Goal: Task Accomplishment & Management: Manage account settings

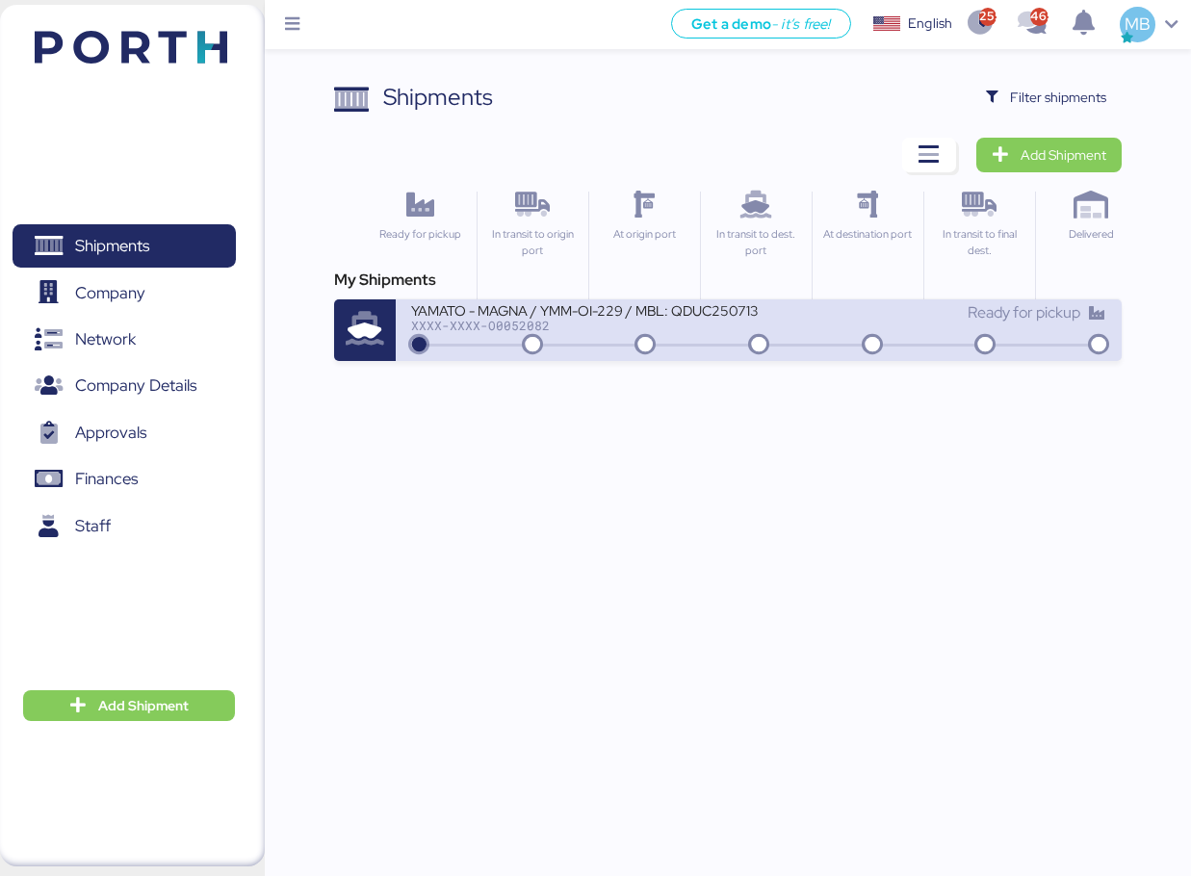
click at [796, 338] on icon at bounding box center [759, 345] width 92 height 21
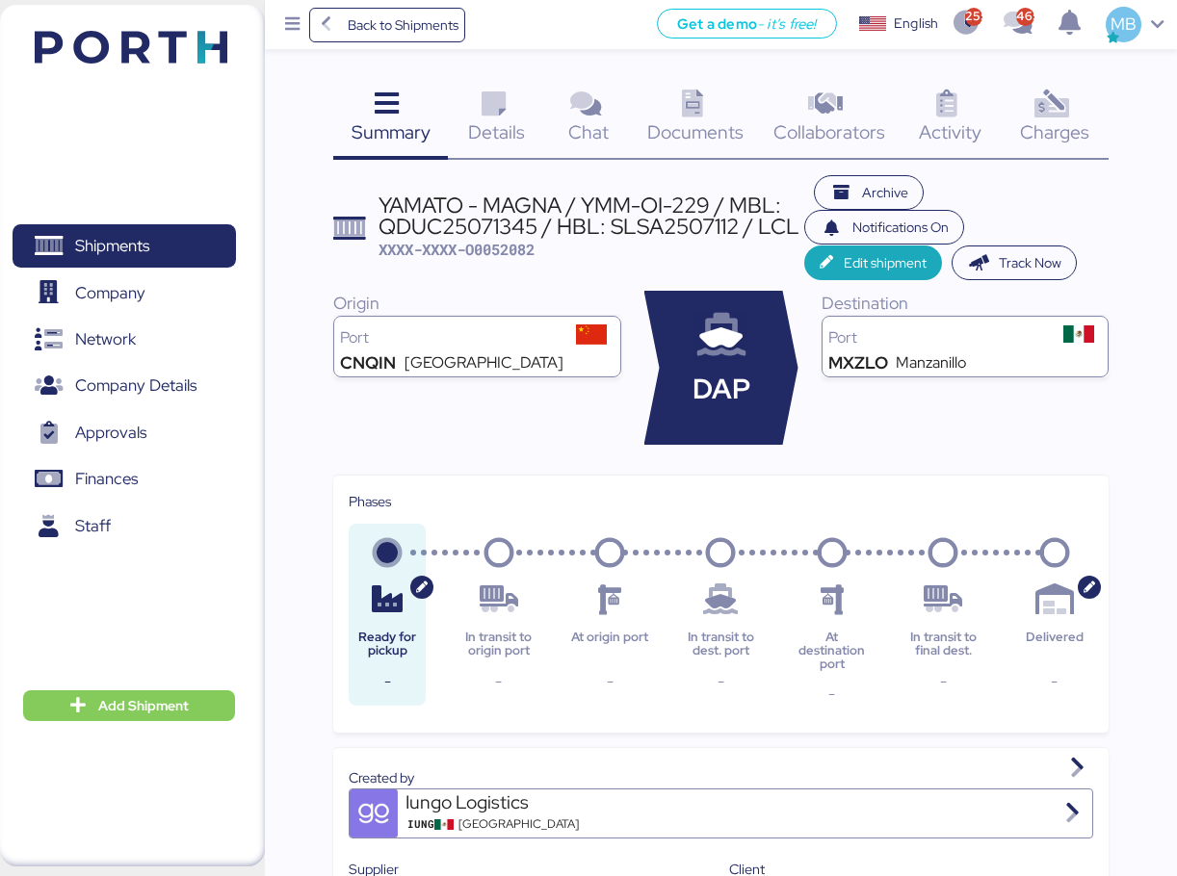
click at [1066, 129] on span "Charges" at bounding box center [1054, 131] width 69 height 25
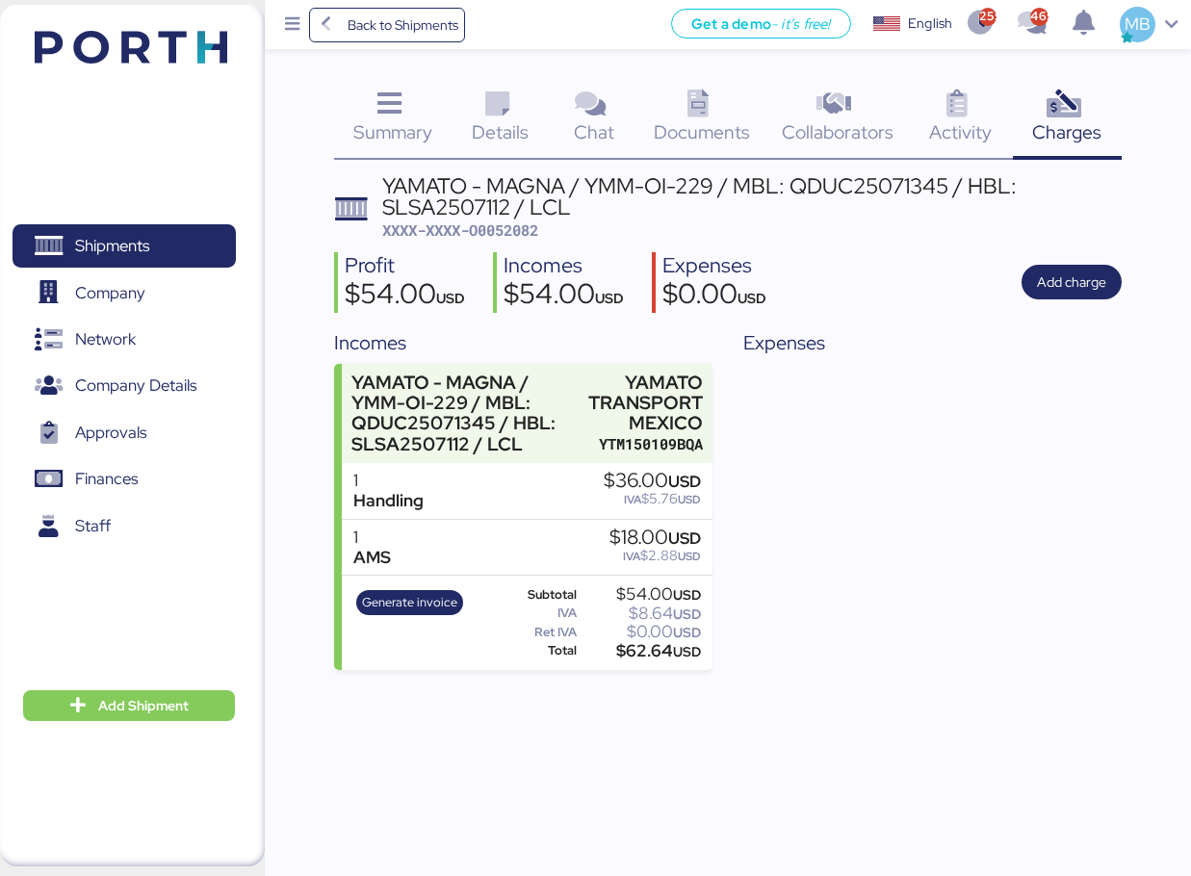
click at [527, 228] on span "XXXX-XXXX-O0052082" at bounding box center [460, 230] width 156 height 19
copy span "O0052082"
click at [149, 236] on span "Shipments" at bounding box center [112, 246] width 74 height 28
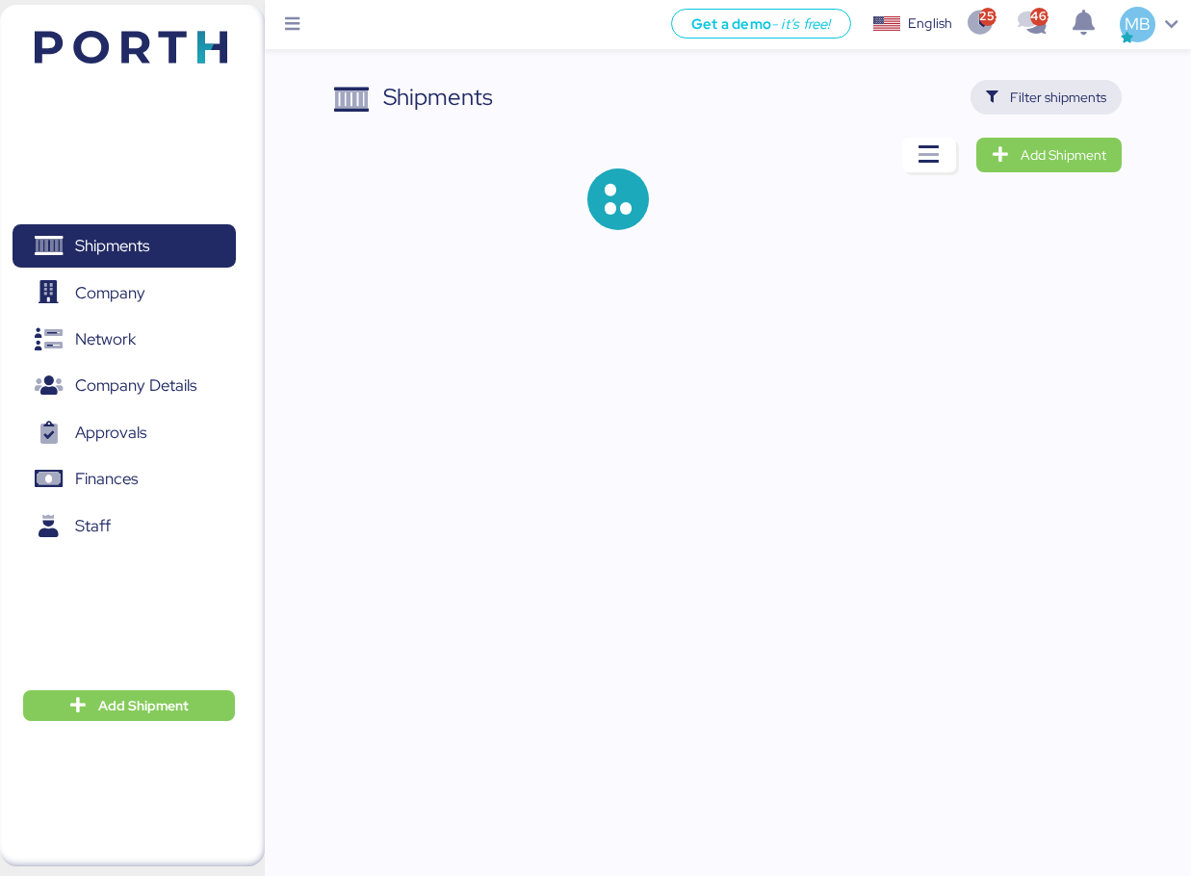
click at [1083, 99] on span "Filter shipments" at bounding box center [1058, 97] width 96 height 23
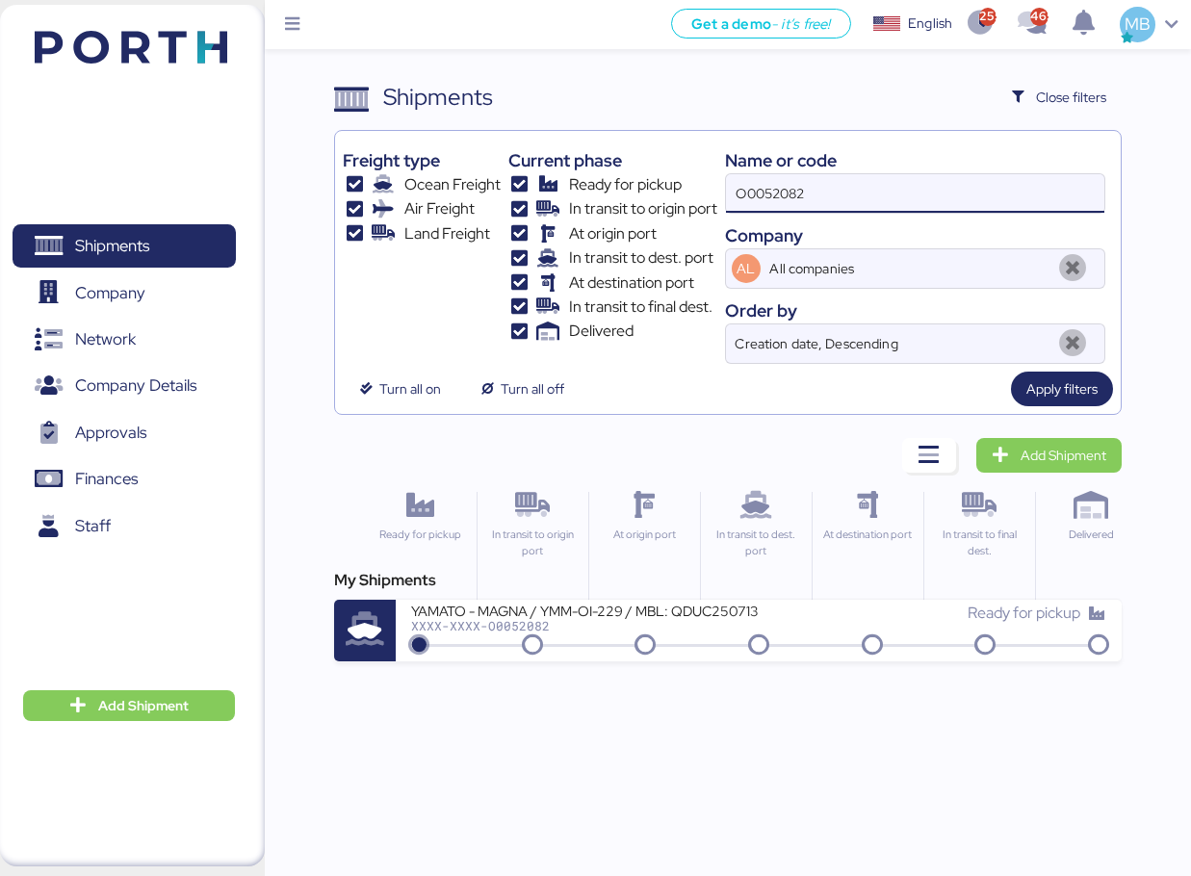
drag, startPoint x: 876, startPoint y: 210, endPoint x: 630, endPoint y: 209, distance: 246.6
click at [630, 209] on div "Freight type Ocean Freight Air Freight Land Freight Current phase Ready for pic…" at bounding box center [728, 251] width 771 height 225
paste input "O0052052"
type input "O0052052"
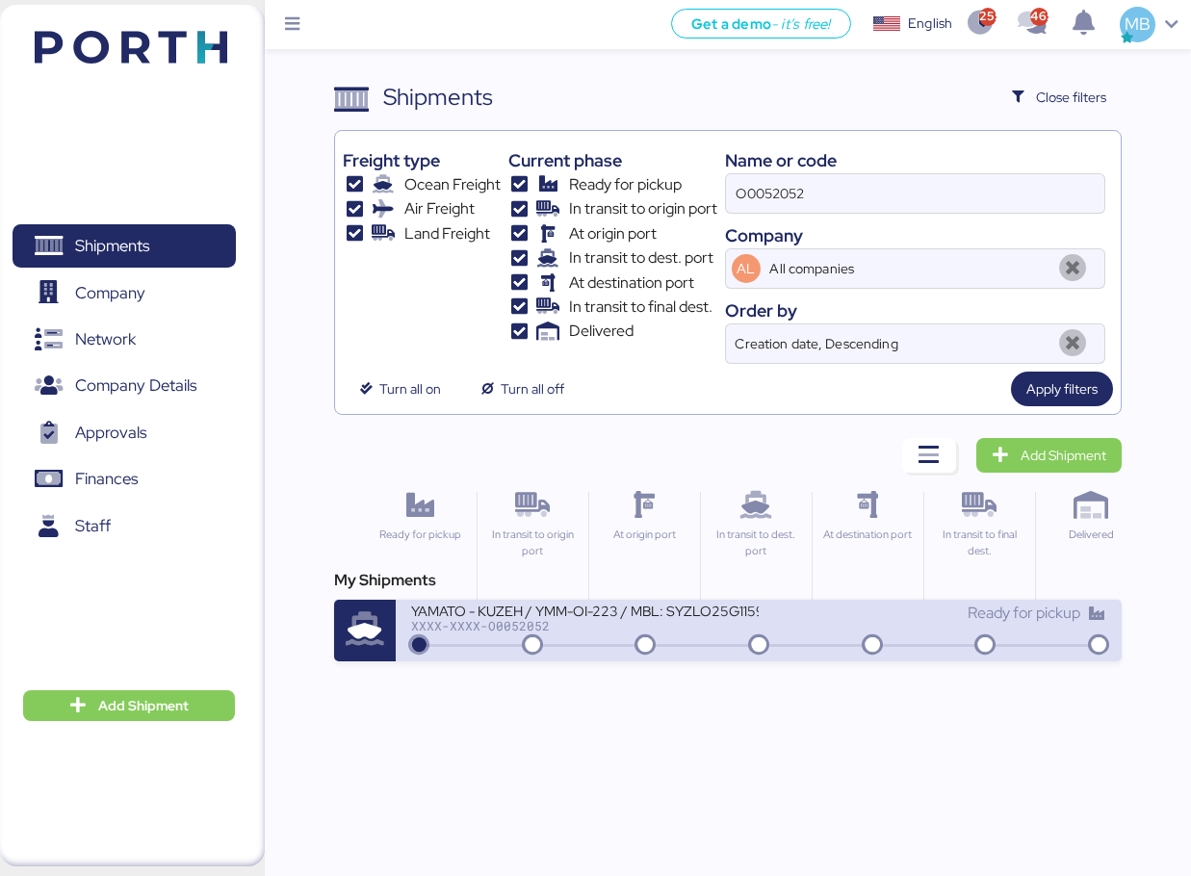
click at [734, 631] on div "XXXX-XXXX-O0052052" at bounding box center [585, 625] width 348 height 13
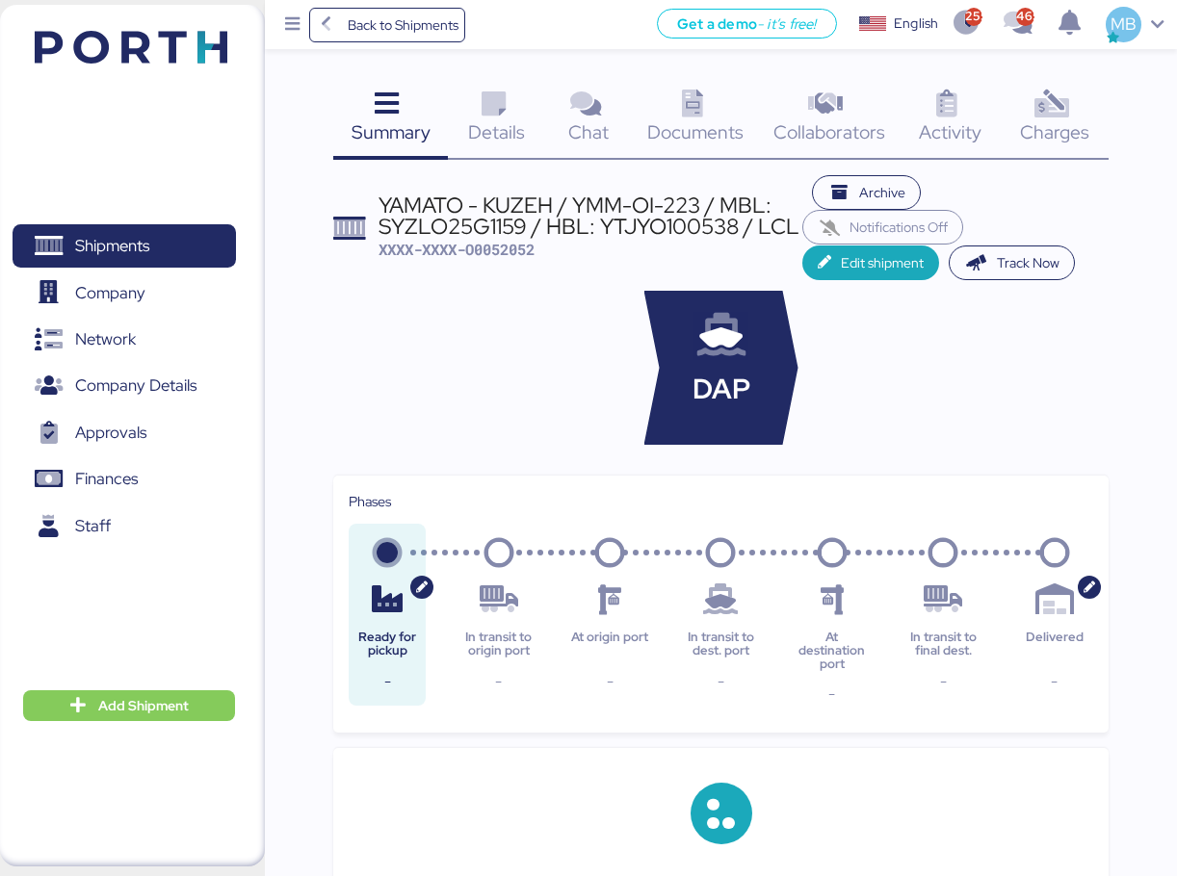
click at [1091, 104] on div "Charges 0" at bounding box center [1055, 120] width 108 height 80
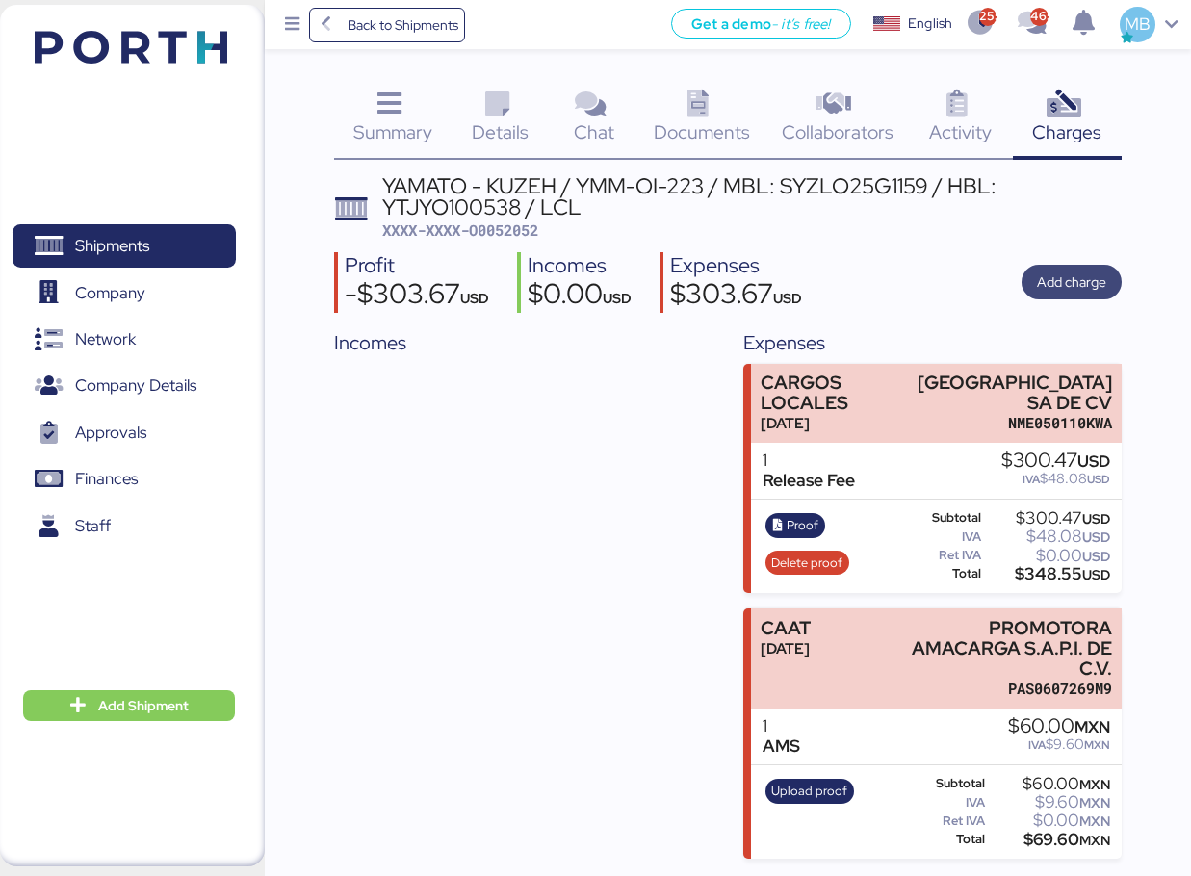
click at [1089, 281] on span "Add charge" at bounding box center [1071, 282] width 69 height 23
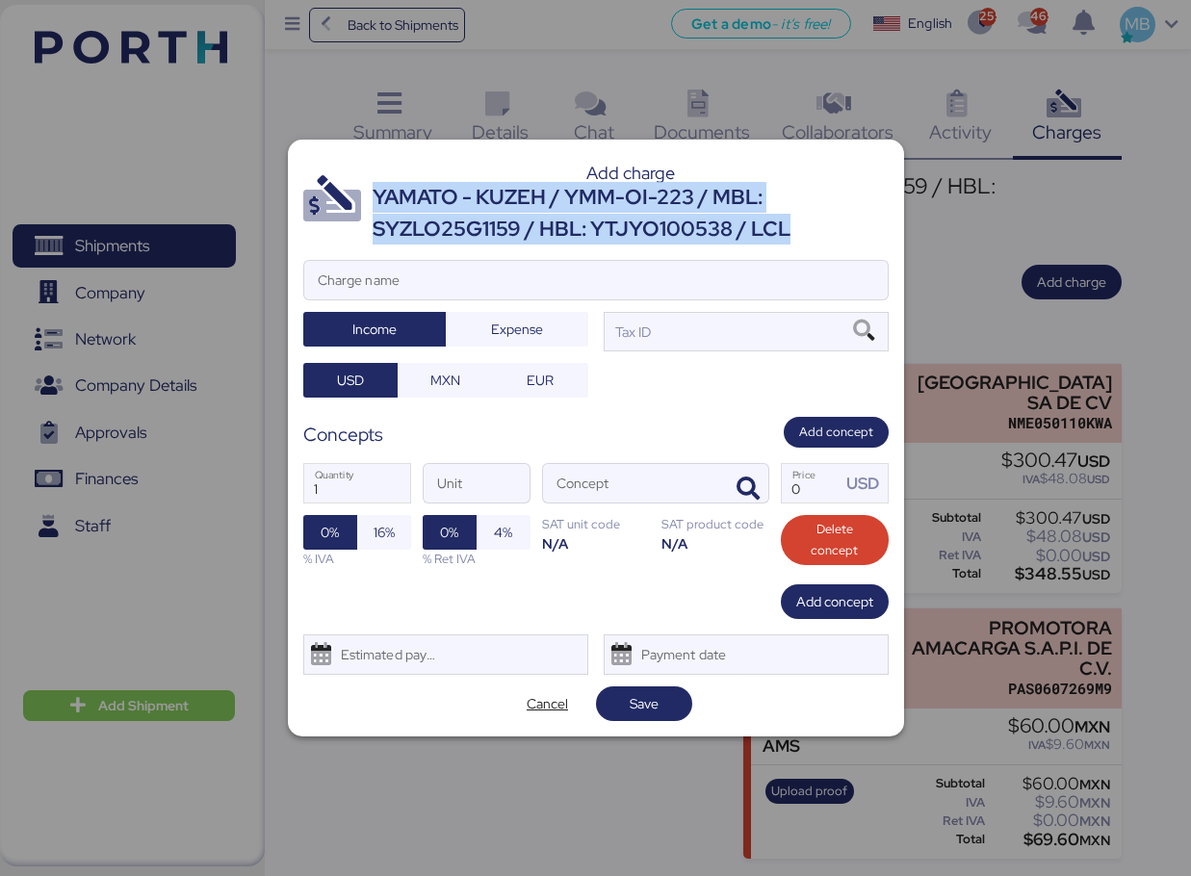
drag, startPoint x: 787, startPoint y: 225, endPoint x: 376, endPoint y: 199, distance: 412.1
click at [376, 199] on div "YAMATO - KUZEH / YMM-OI-223 / MBL: SYZLO25G1159 / HBL: YTJYO100538 / LCL" at bounding box center [631, 213] width 516 height 63
copy div "YAMATO - KUZEH / YMM-OI-223 / MBL: SYZLO25G1159 / HBL: YTJYO100538 / LCL"
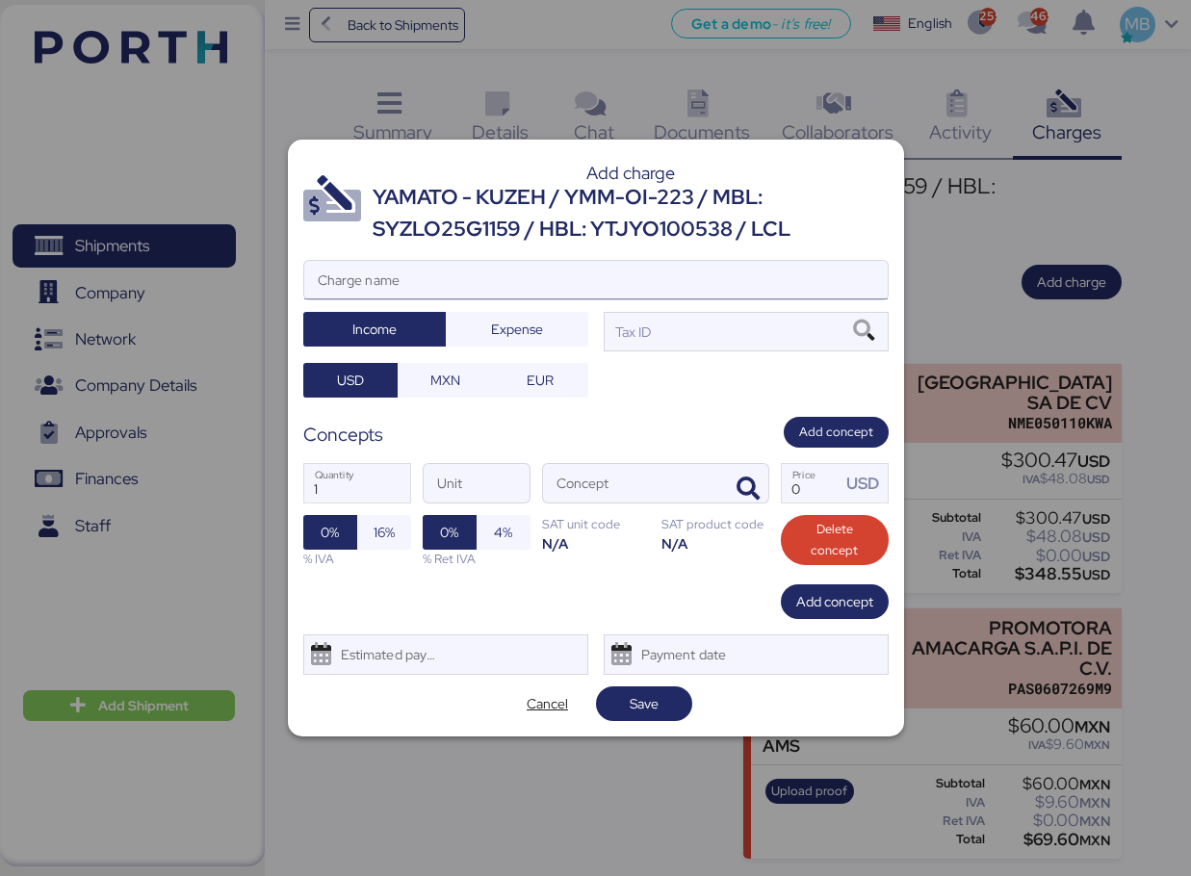
click at [535, 281] on input "Charge name" at bounding box center [596, 280] width 584 height 39
paste input "YAMATO - KUZEH / YMM-OI-223 / MBL: SYZLO25G1159 / HBL: YTJYO100538 / LCL"
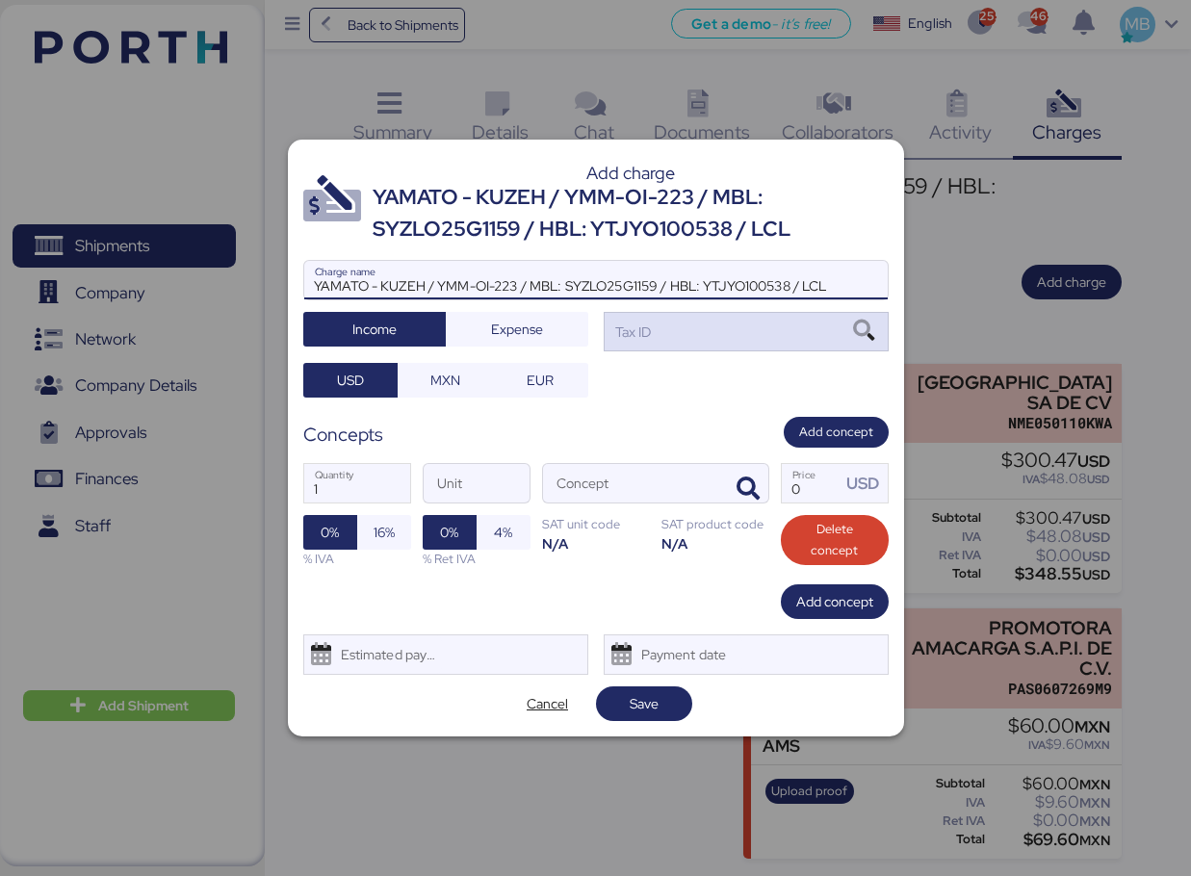
type input "YAMATO - KUZEH / YMM-OI-223 / MBL: SYZLO25G1159 / HBL: YTJYO100538 / LCL"
click at [722, 325] on div "Tax ID" at bounding box center [746, 331] width 285 height 39
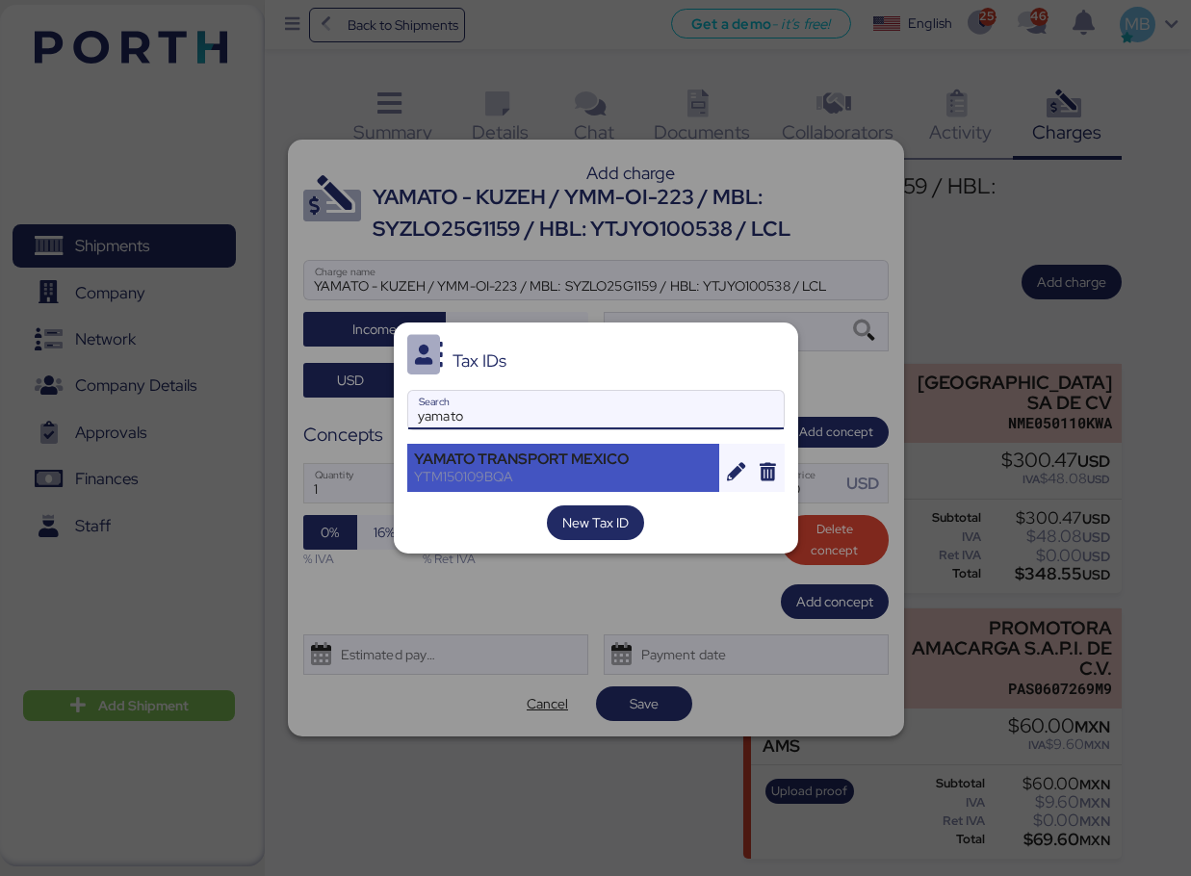
type input "yamato"
click at [576, 479] on div "YTM150109BQA" at bounding box center [564, 476] width 300 height 17
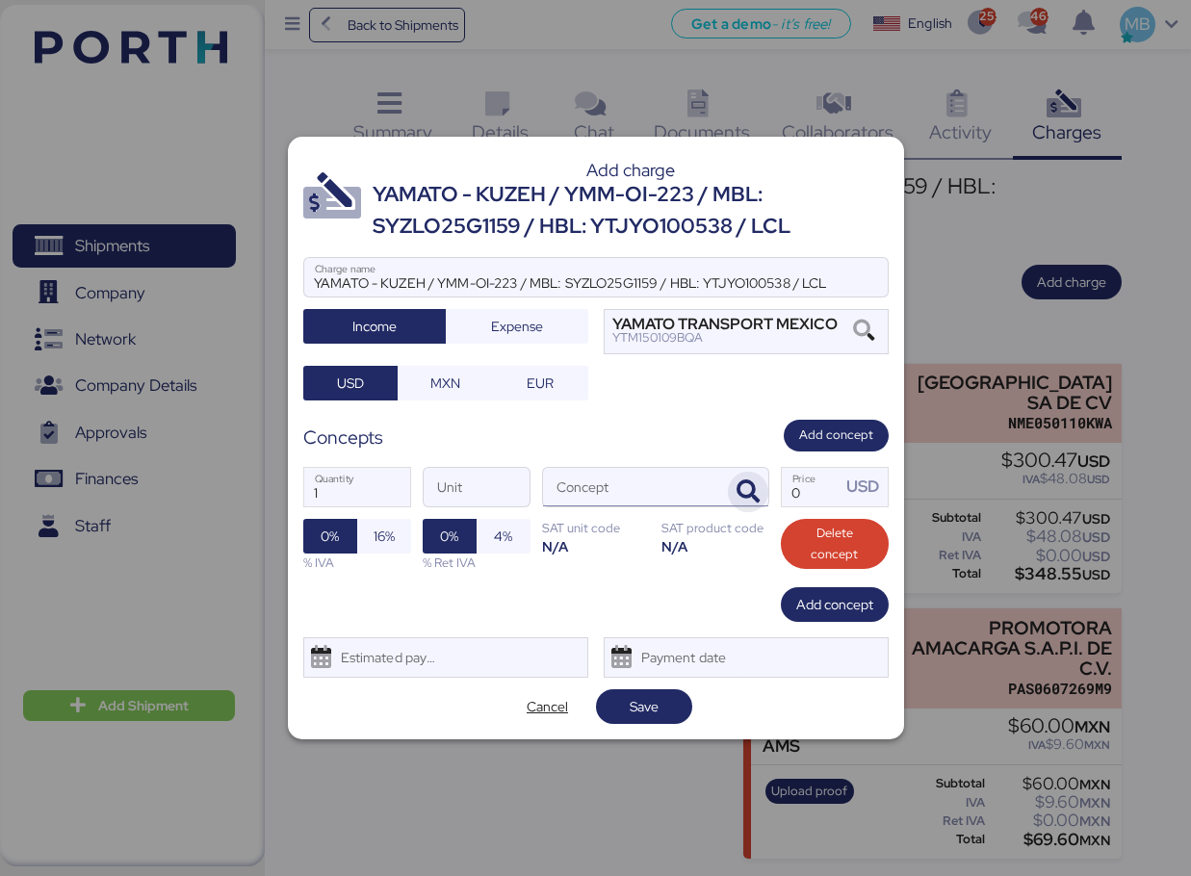
click at [753, 486] on icon "button" at bounding box center [748, 492] width 23 height 23
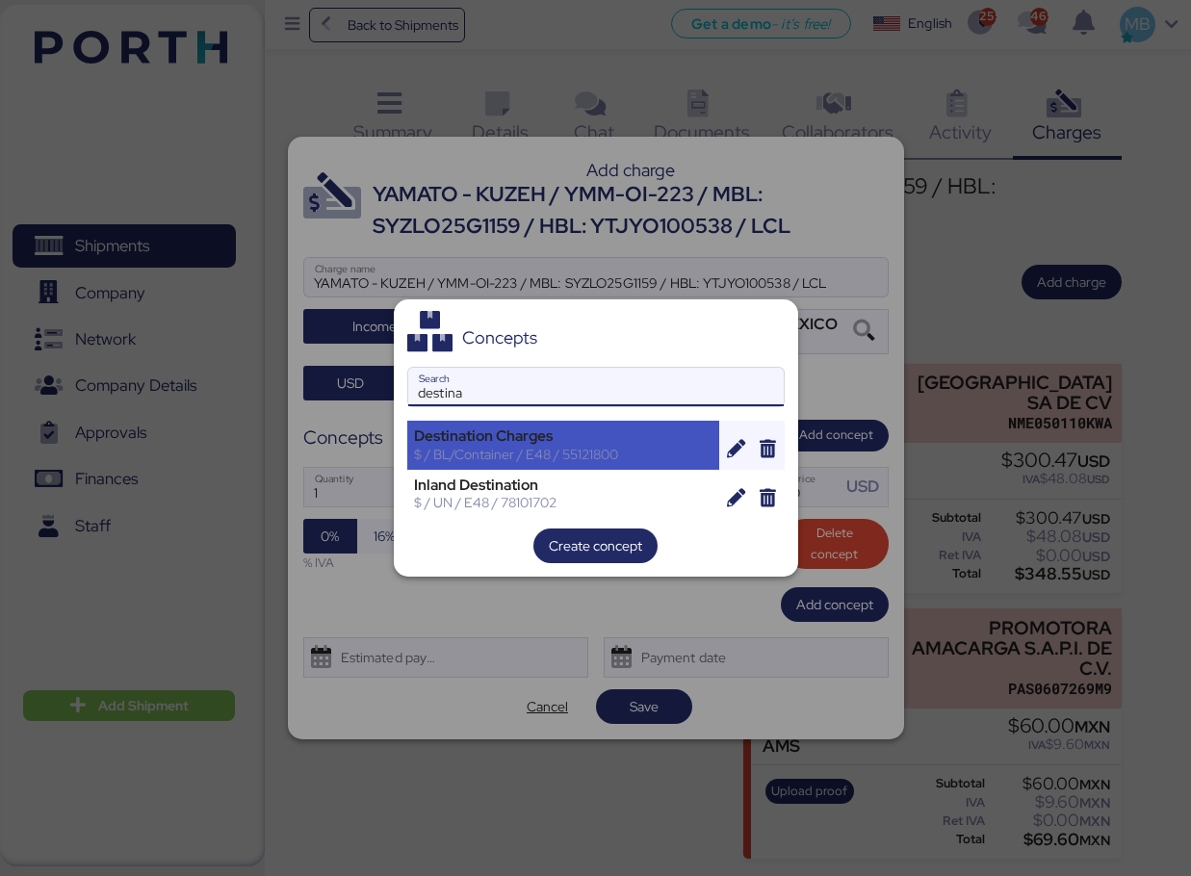
type input "destina"
click at [563, 427] on div "Destination Charges $ / BL/Container / E48 / 55121800" at bounding box center [563, 445] width 313 height 48
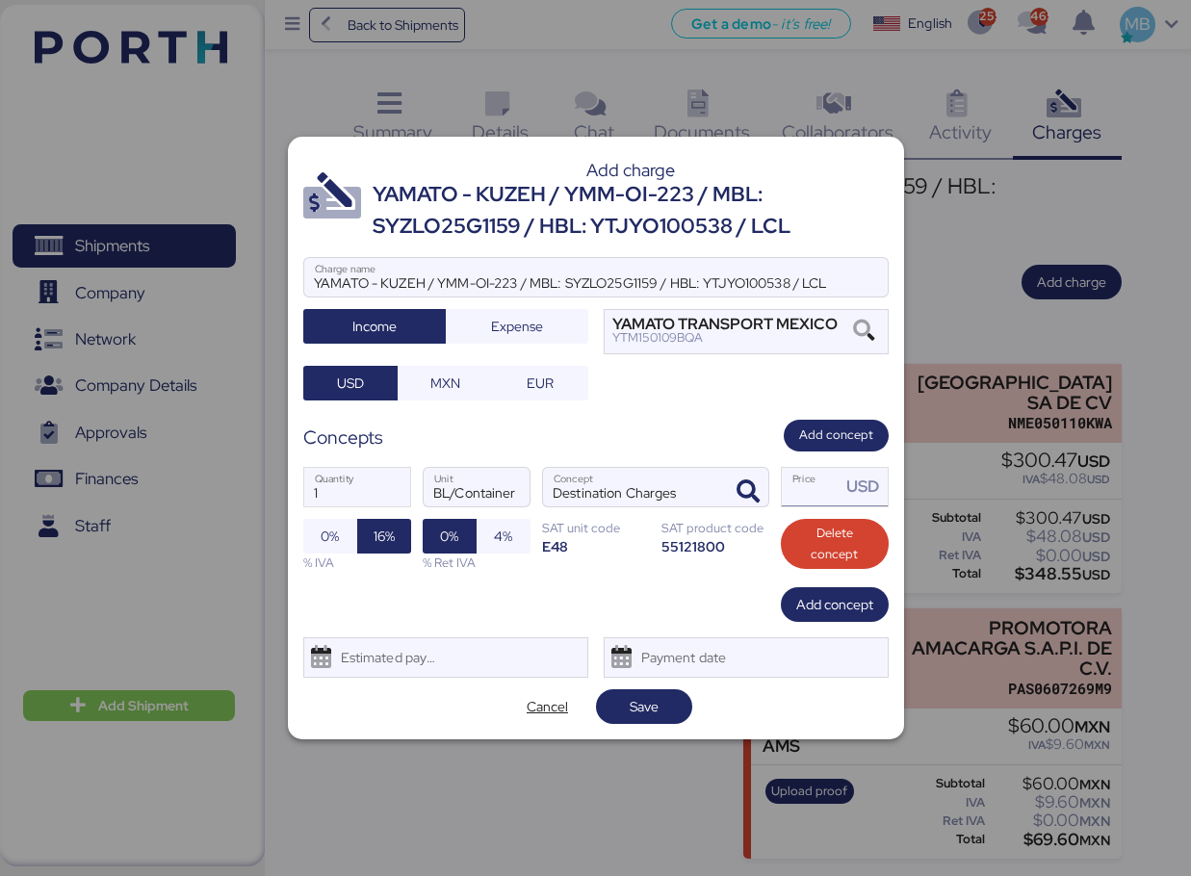
click at [814, 492] on input "Price USD" at bounding box center [812, 487] width 60 height 39
type input "330.47"
click at [843, 614] on span "Add concept" at bounding box center [835, 604] width 77 height 23
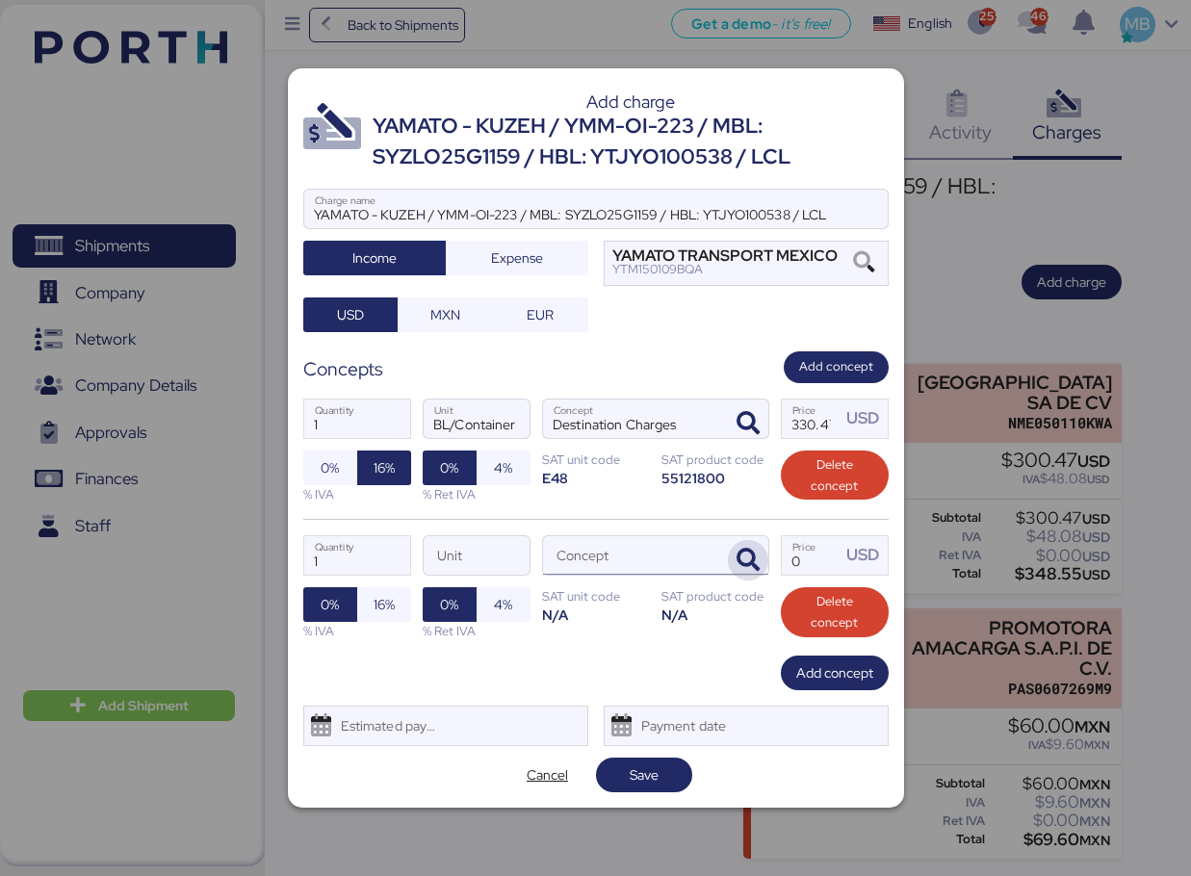
click at [751, 556] on icon "button" at bounding box center [748, 560] width 23 height 23
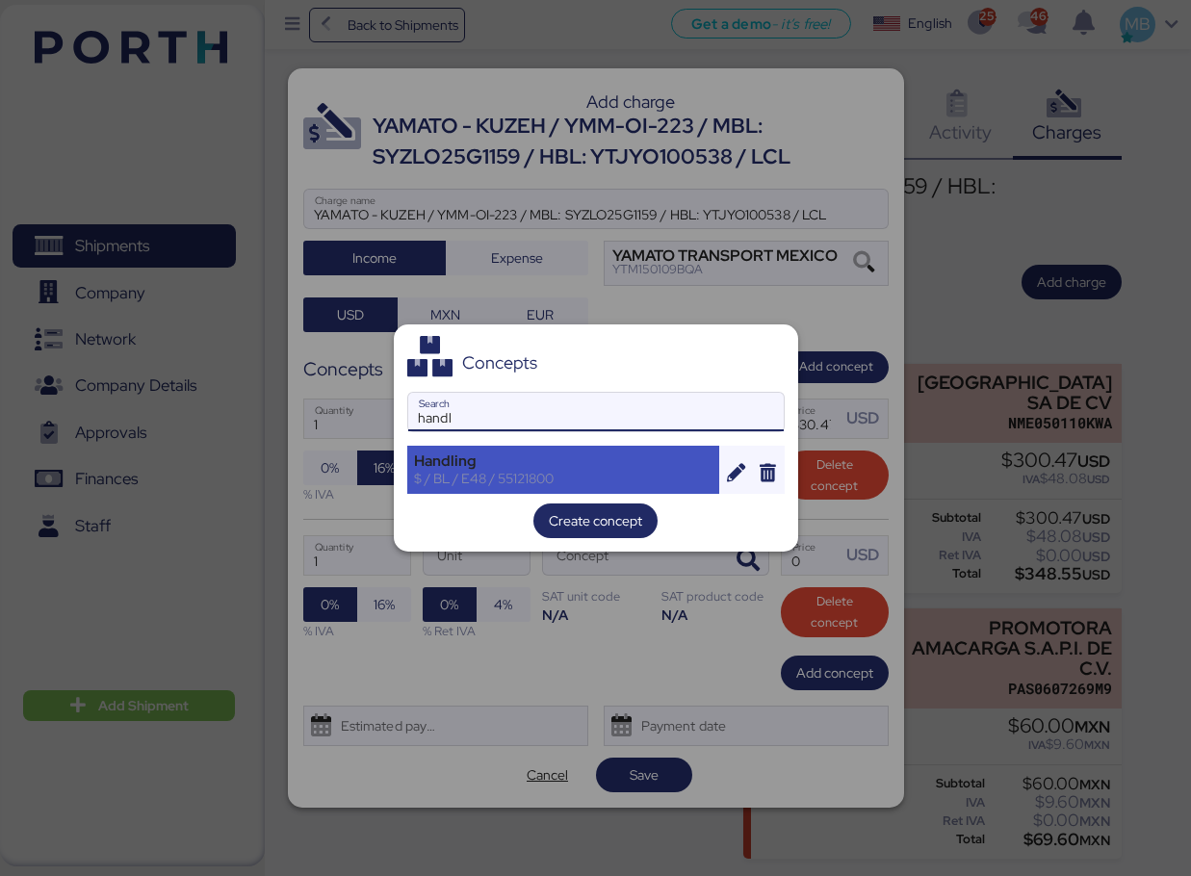
type input "handl"
click at [499, 463] on div "Handling" at bounding box center [564, 461] width 300 height 17
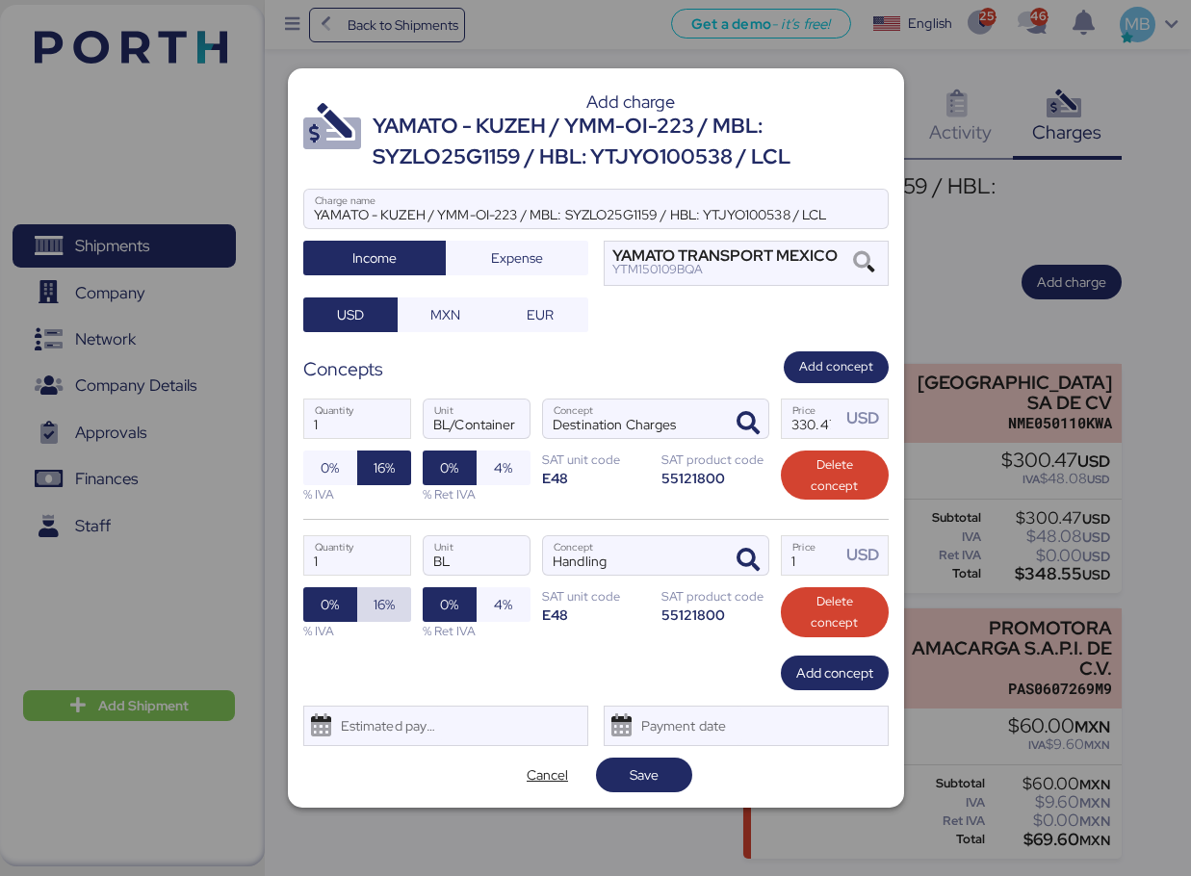
click at [377, 602] on span "16%" at bounding box center [384, 604] width 21 height 23
drag, startPoint x: 814, startPoint y: 557, endPoint x: 752, endPoint y: 547, distance: 62.4
click at [752, 547] on div "1 Quantity BL Unit Handling Concept 1 Price USD 0% 16% % IVA 0% 4% % Ret IVA SA…" at bounding box center [596, 587] width 586 height 137
type input "36"
click at [825, 672] on span "Add concept" at bounding box center [835, 673] width 77 height 23
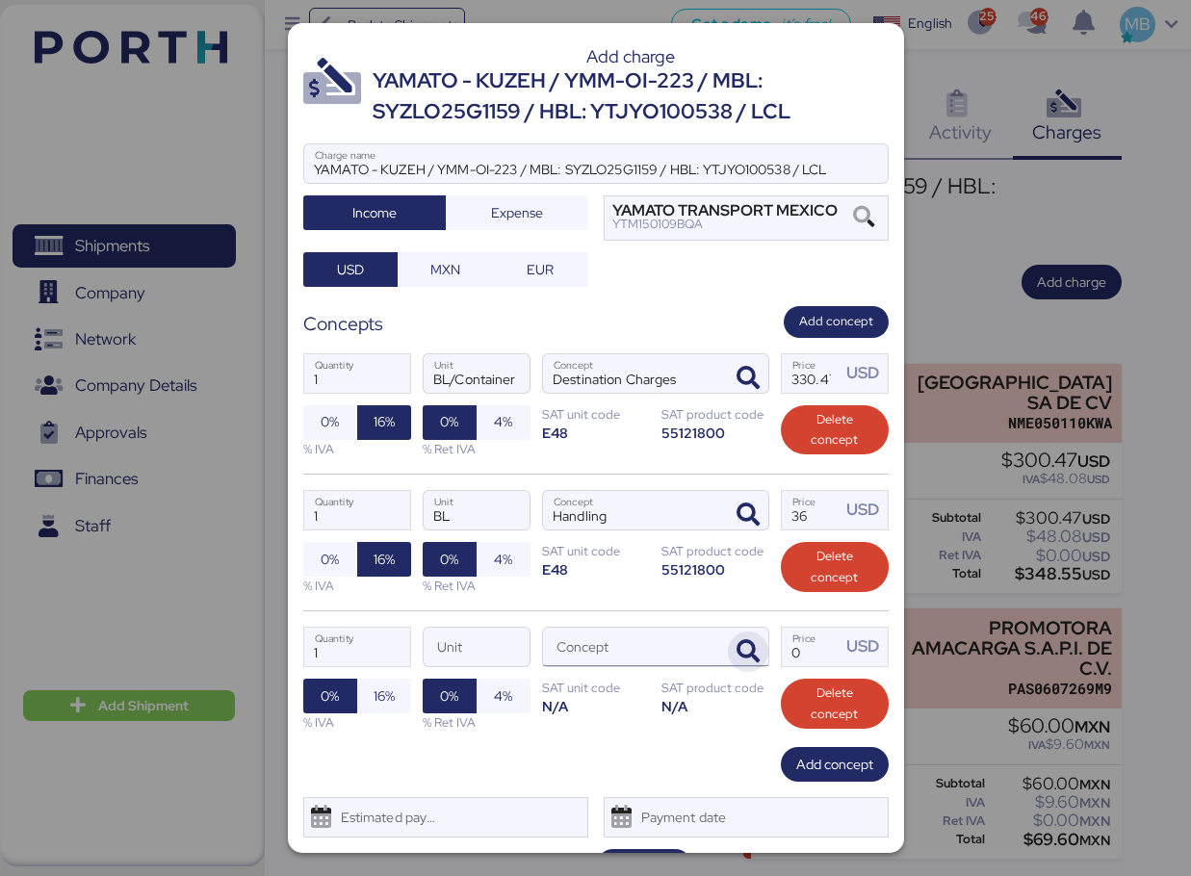
click at [732, 634] on span "button" at bounding box center [748, 652] width 40 height 40
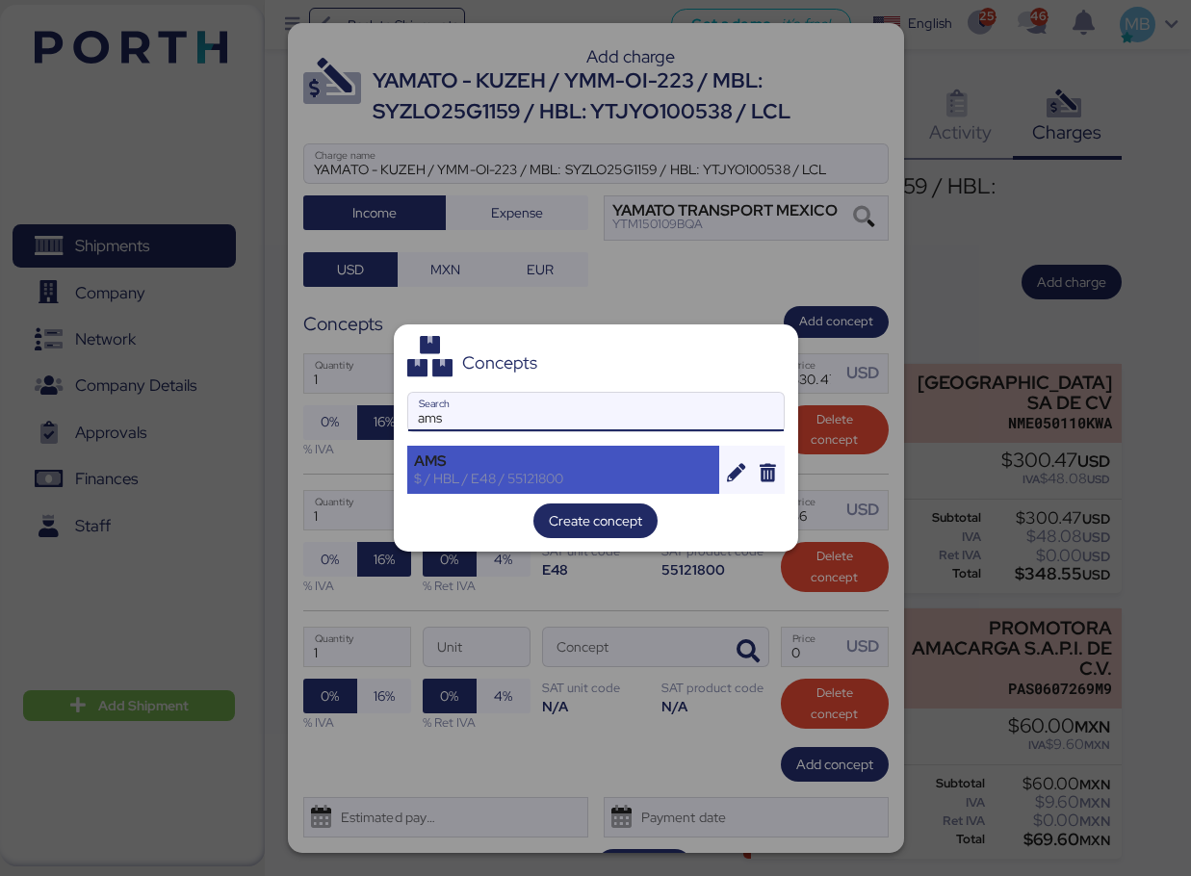
type input "ams"
click at [472, 474] on div "$ / HBL / E48 / 55121800" at bounding box center [564, 478] width 300 height 17
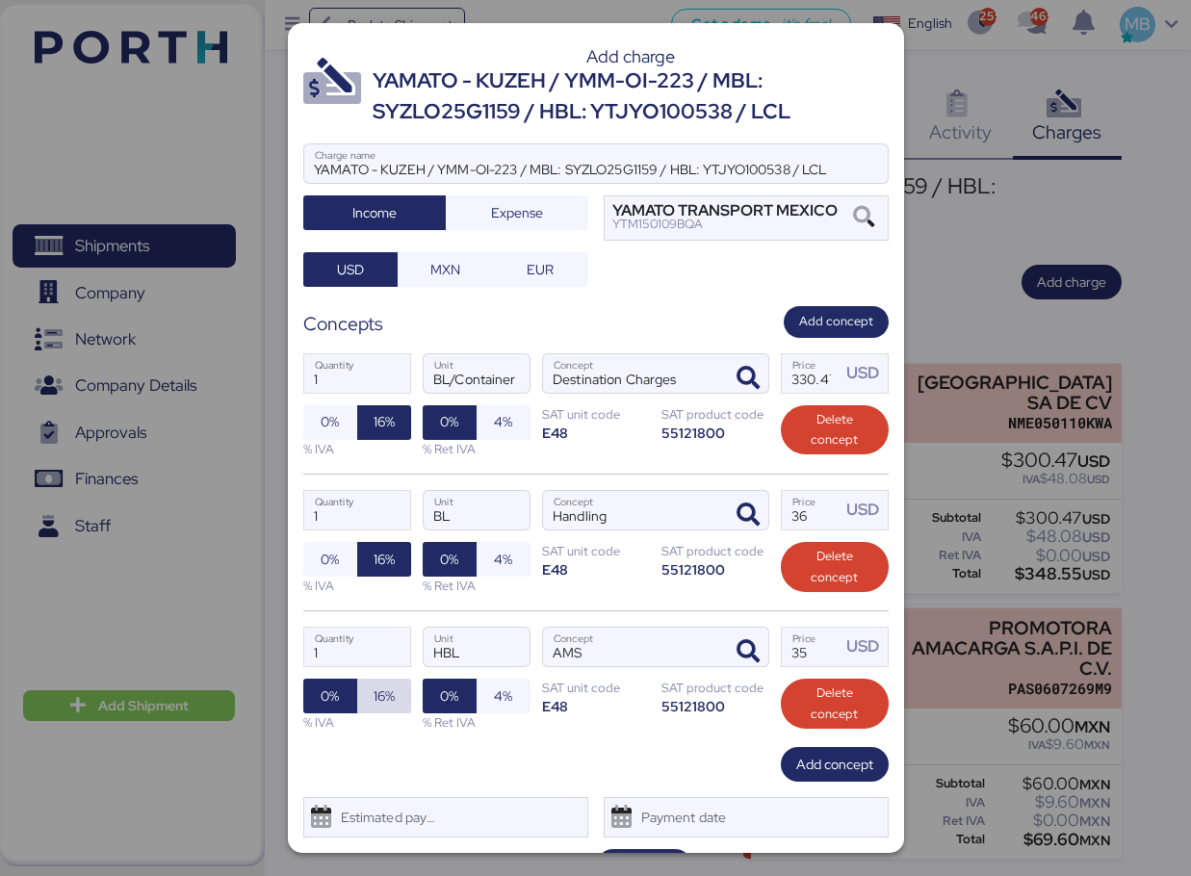
click at [377, 702] on span "16%" at bounding box center [384, 696] width 21 height 23
drag, startPoint x: 799, startPoint y: 650, endPoint x: 776, endPoint y: 650, distance: 23.1
click at [782, 650] on input "35" at bounding box center [812, 647] width 60 height 39
type input "18"
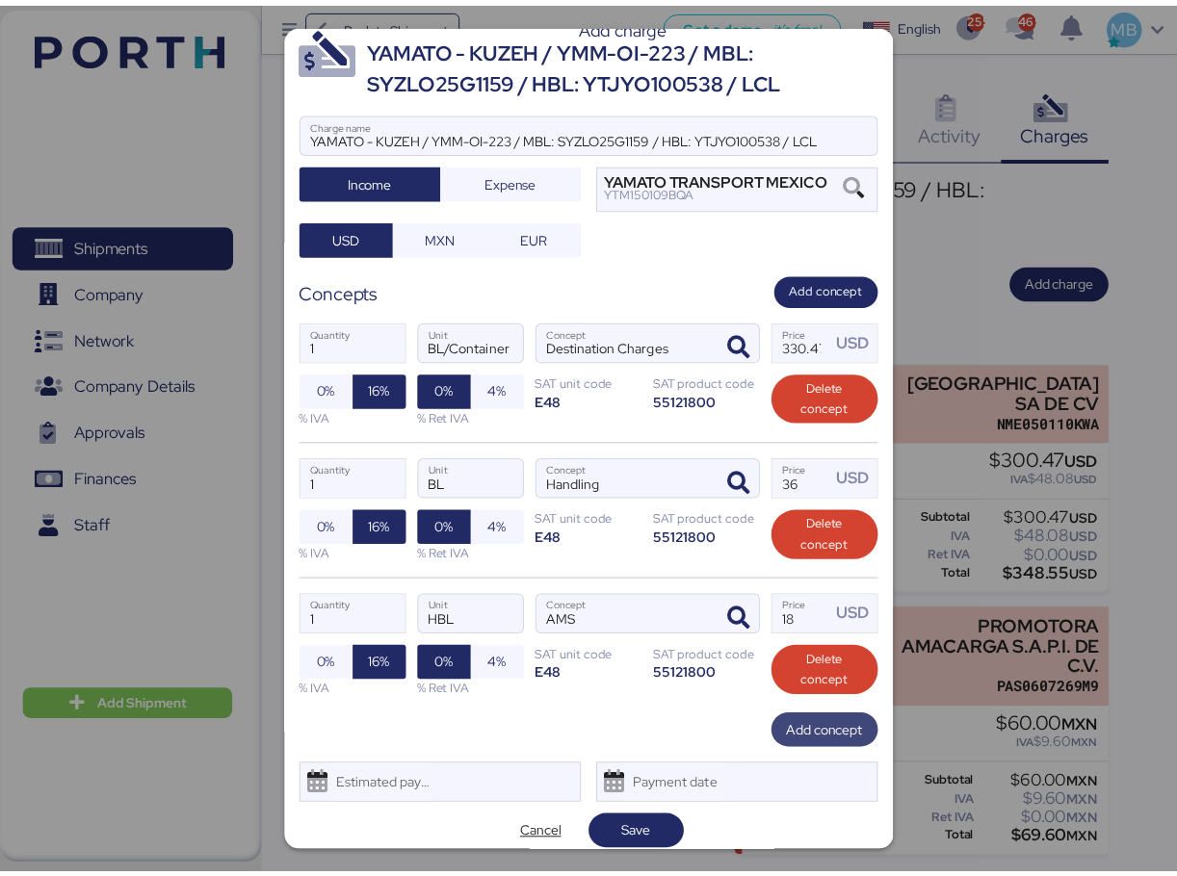
scroll to position [46, 0]
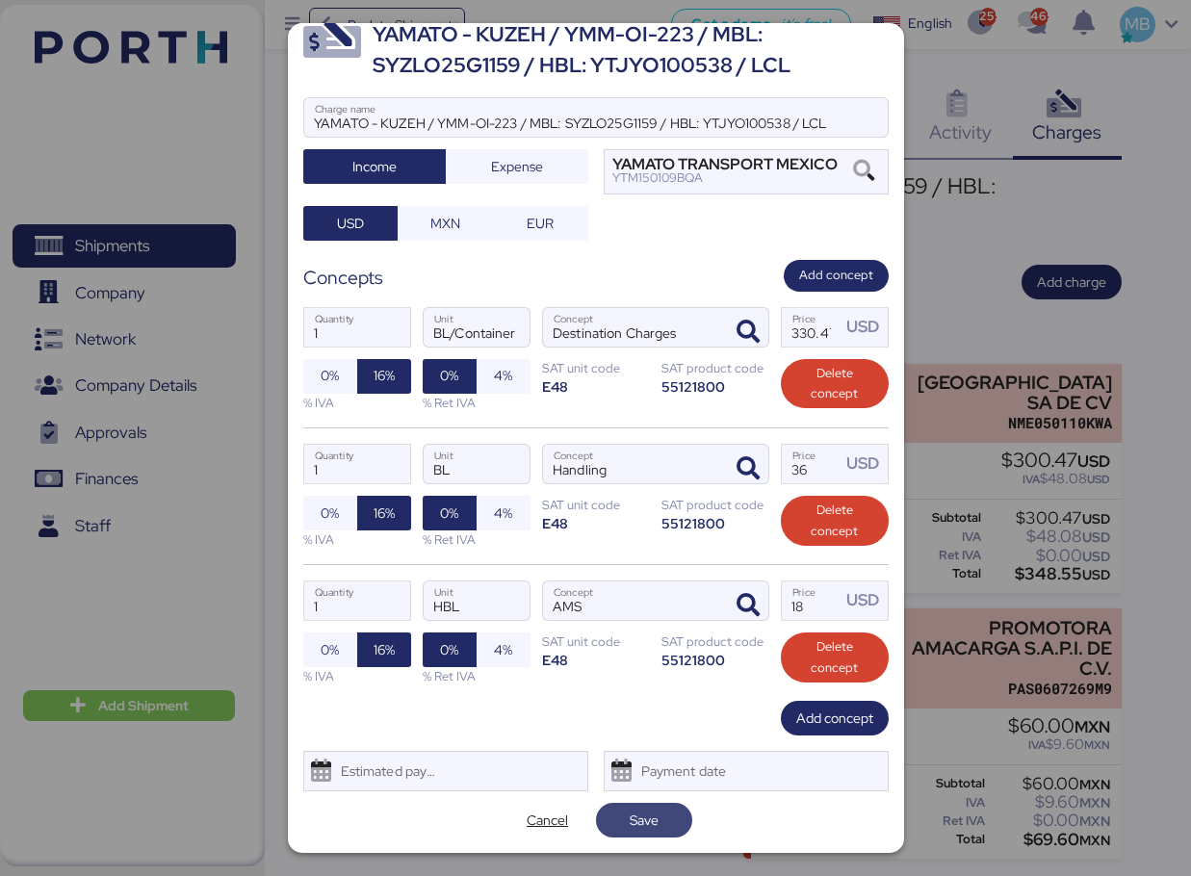
click at [667, 818] on span "Save" at bounding box center [644, 820] width 65 height 27
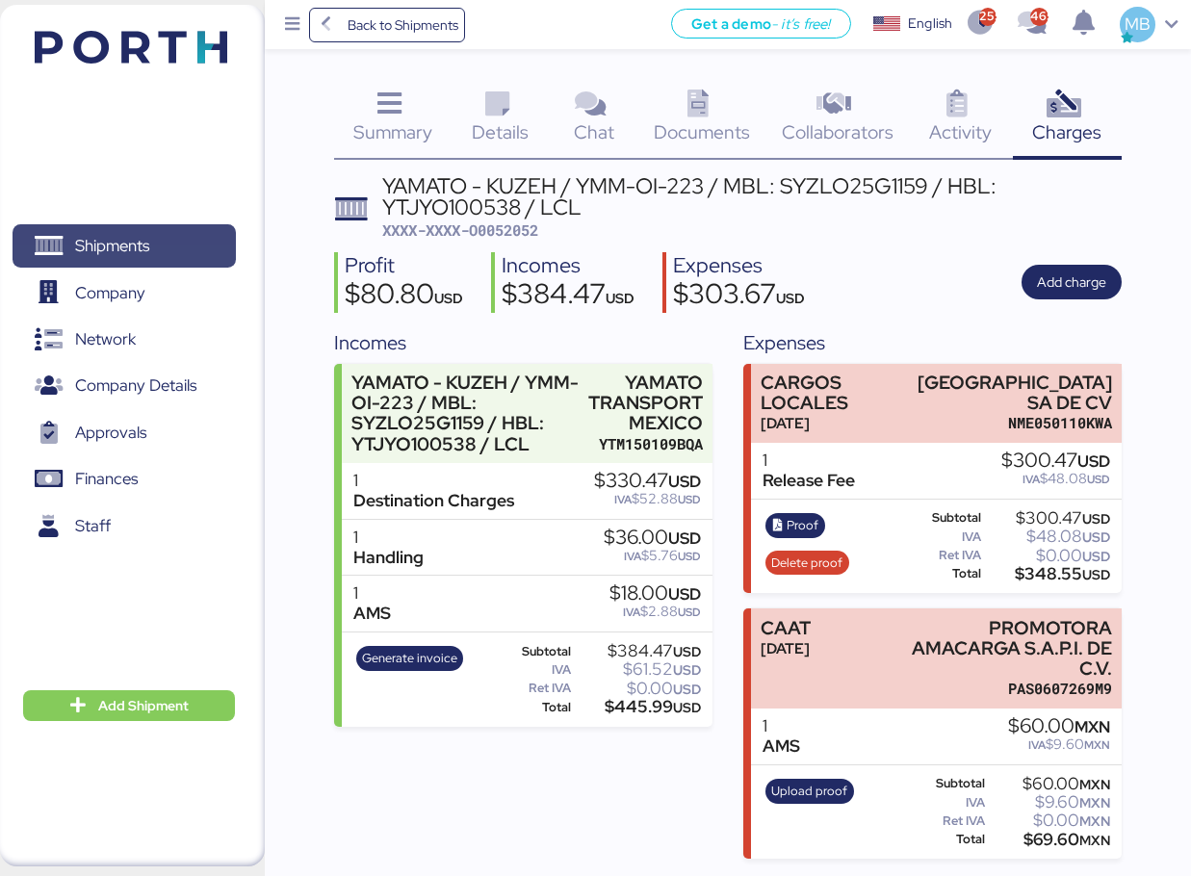
click at [174, 232] on span "Shipments" at bounding box center [123, 246] width 207 height 28
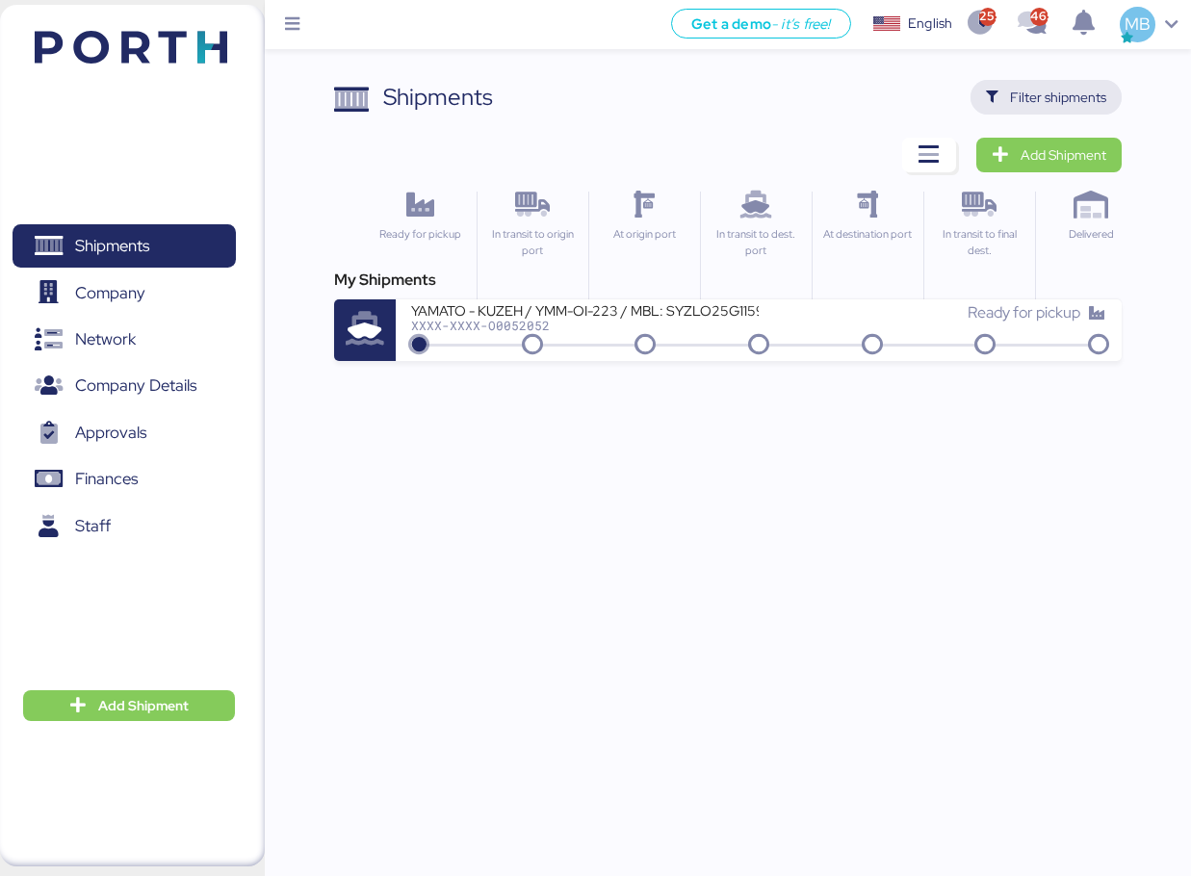
click at [1079, 101] on span "Filter shipments" at bounding box center [1058, 97] width 96 height 23
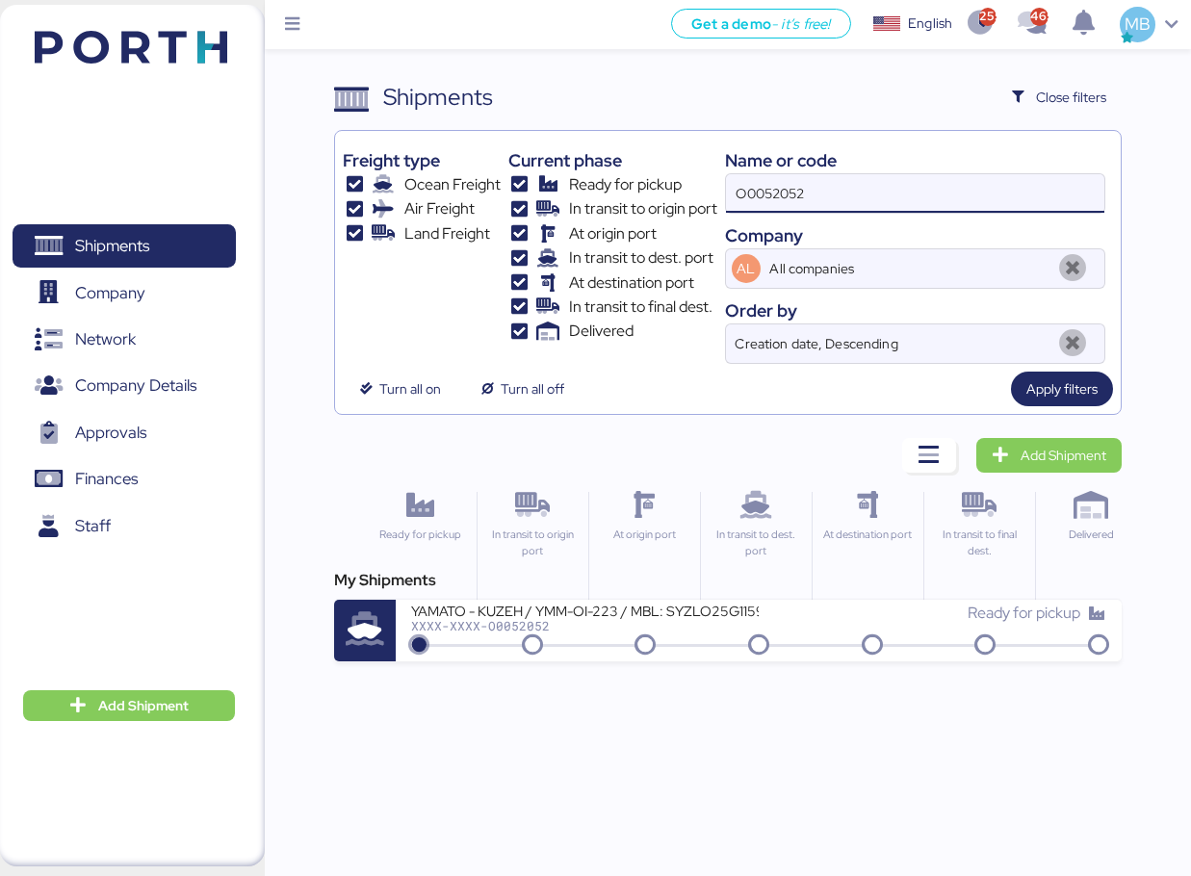
drag, startPoint x: 854, startPoint y: 186, endPoint x: 701, endPoint y: 184, distance: 153.2
click at [701, 184] on div "Freight type Ocean Freight Air Freight Land Freight Current phase Ready for pic…" at bounding box center [728, 251] width 771 height 225
paste input "O0052032"
type input "O0052032"
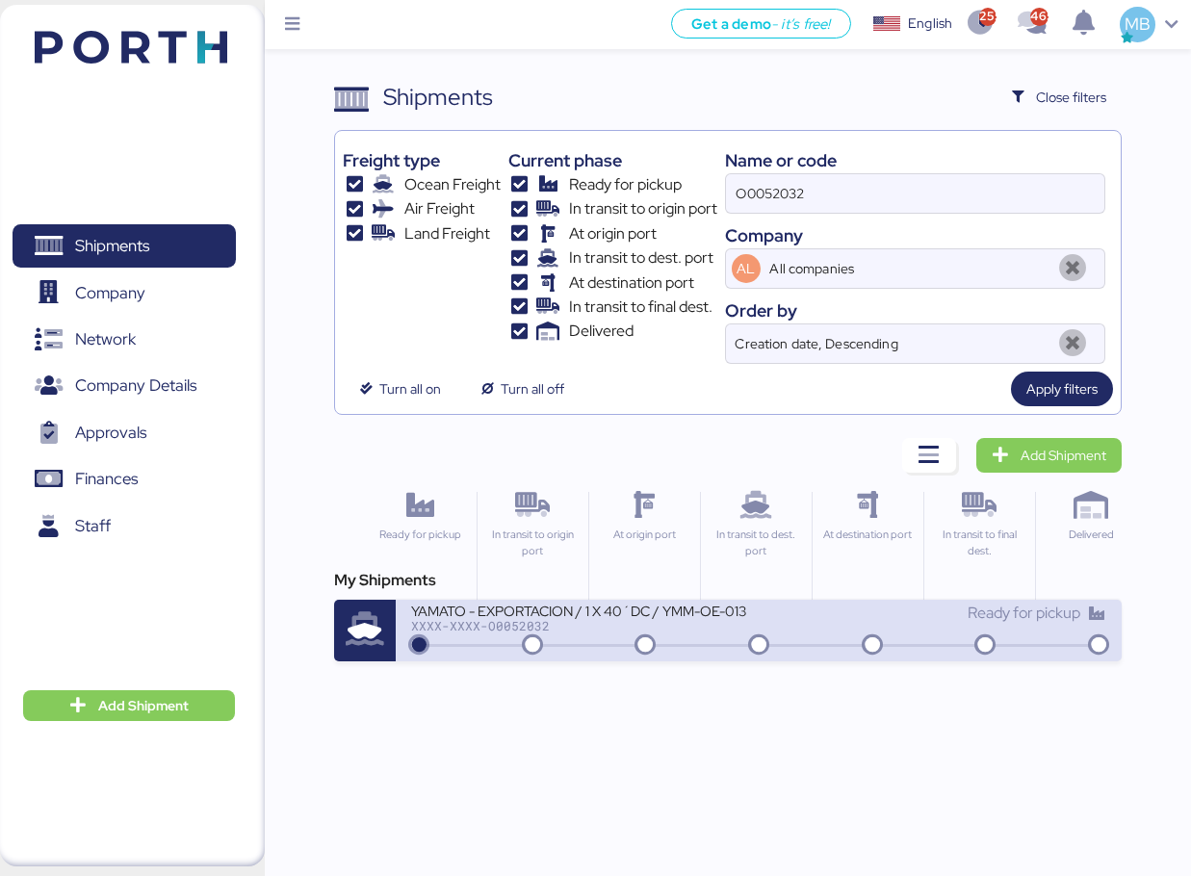
click at [818, 625] on div "Ready for pickup" at bounding box center [933, 613] width 348 height 23
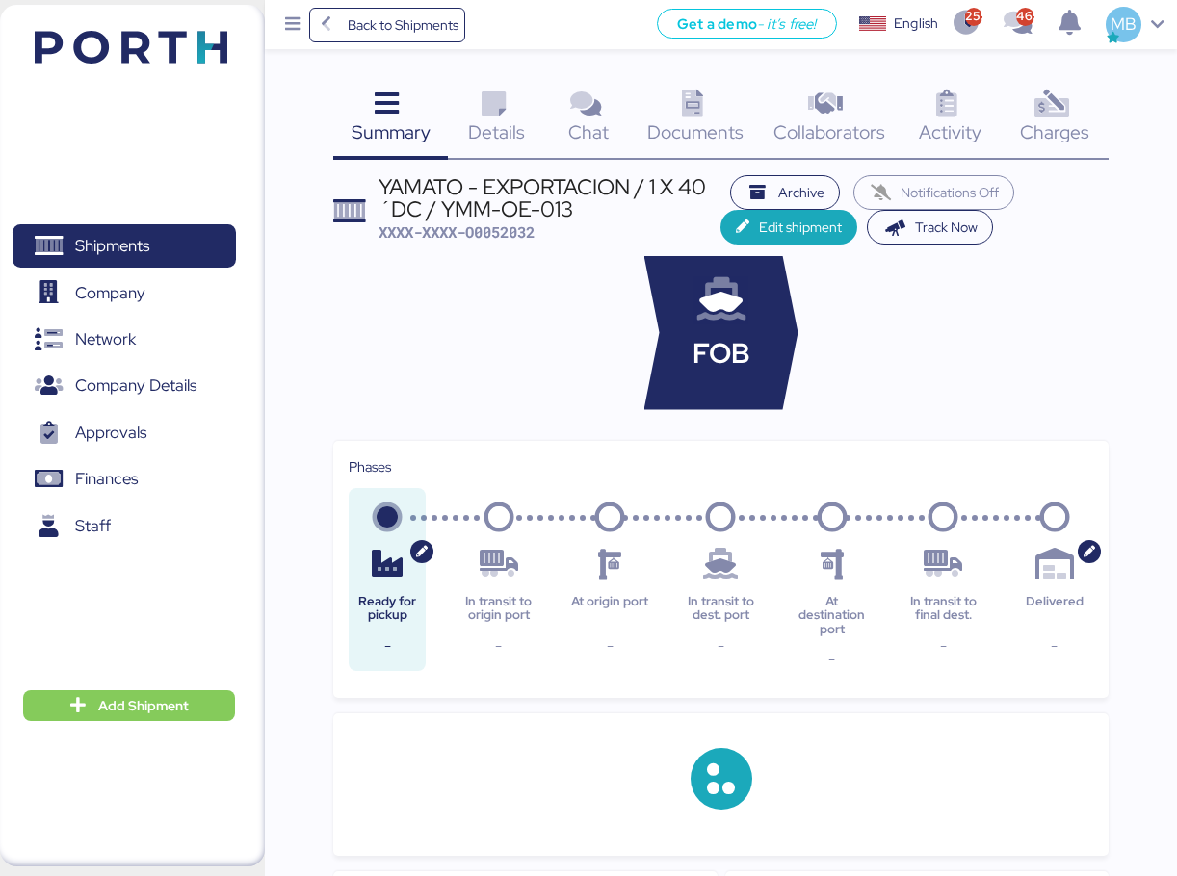
click at [1077, 124] on span "Charges" at bounding box center [1054, 131] width 69 height 25
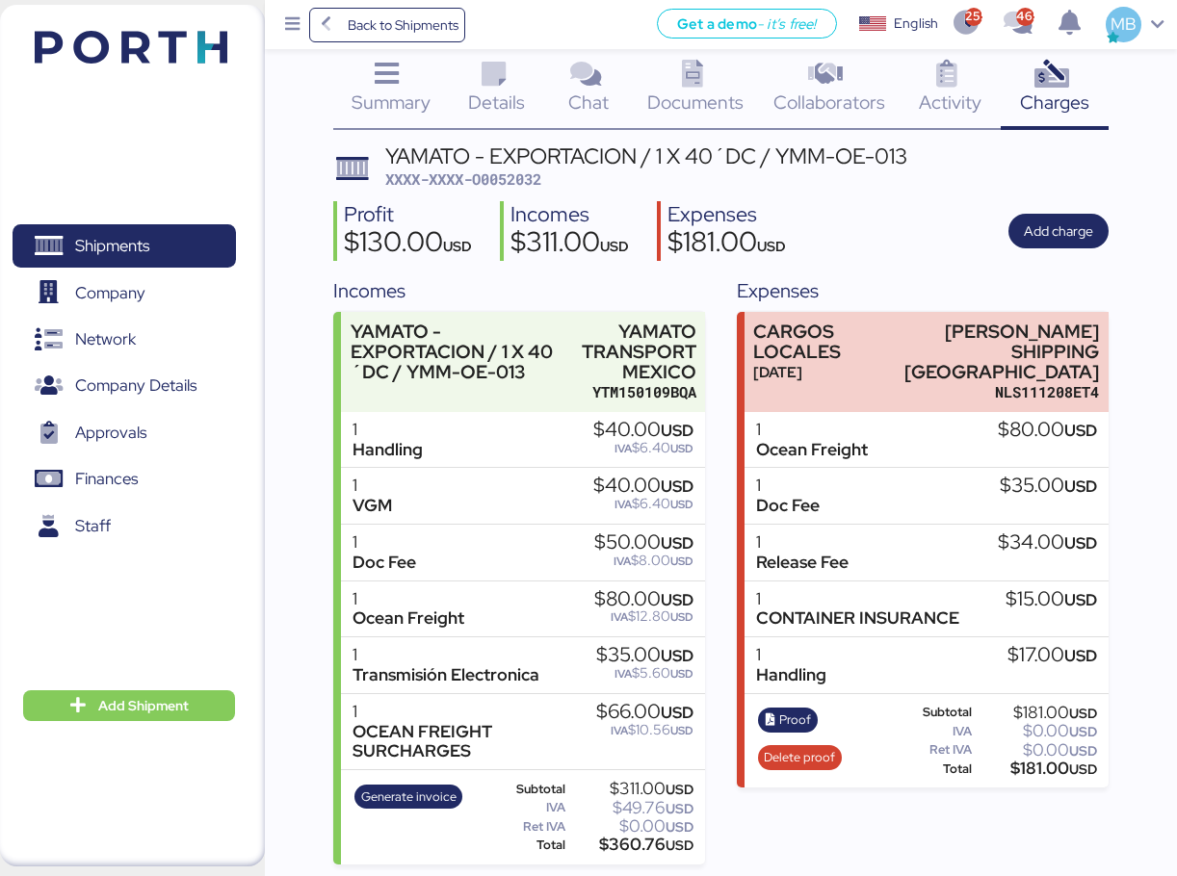
scroll to position [34, 0]
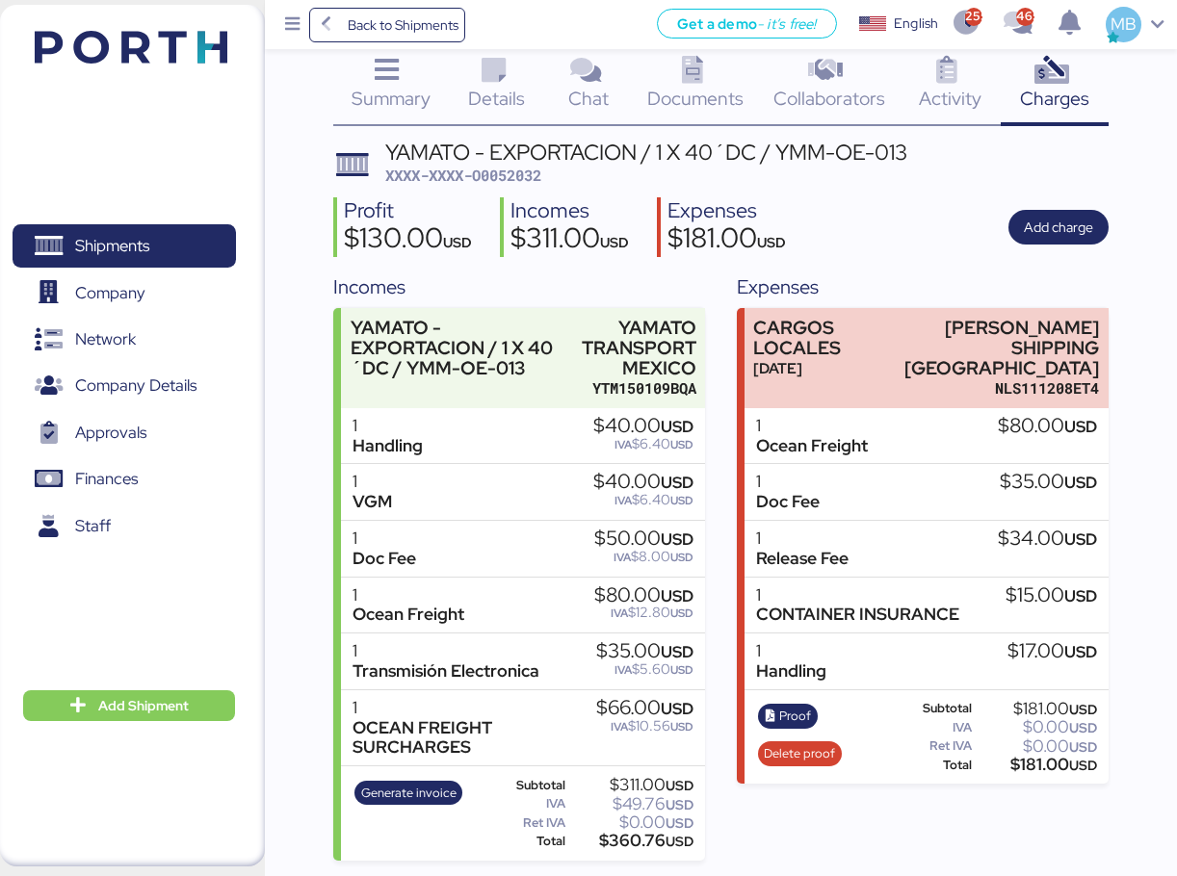
click at [540, 176] on span "XXXX-XXXX-O0052032" at bounding box center [463, 175] width 156 height 19
copy span "O0052032"
